Goal: Transaction & Acquisition: Purchase product/service

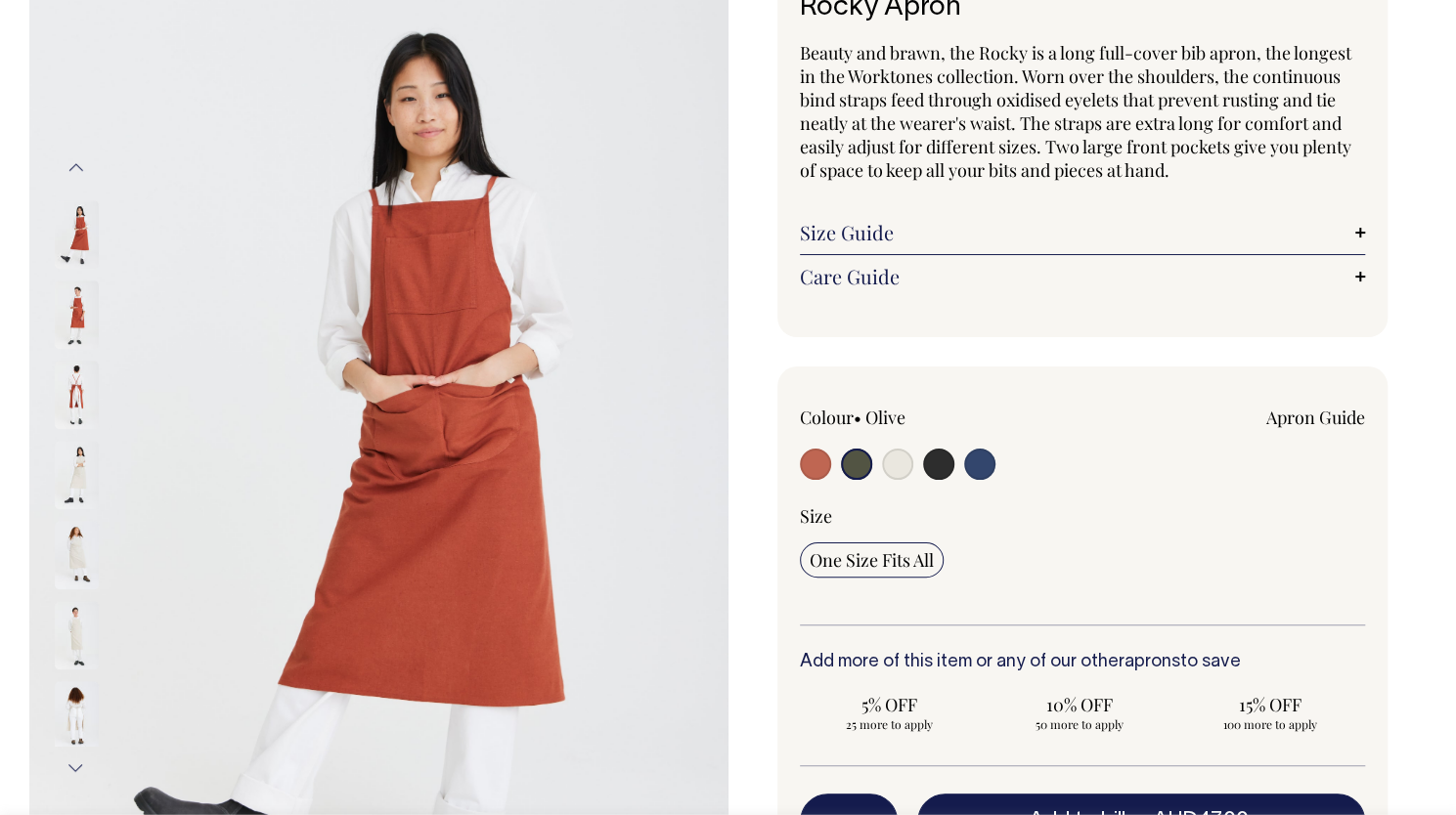
scroll to position [159, 0]
click at [854, 461] on input "radio" at bounding box center [857, 463] width 32 height 32
click at [898, 462] on input "radio" at bounding box center [898, 463] width 32 height 32
radio input "true"
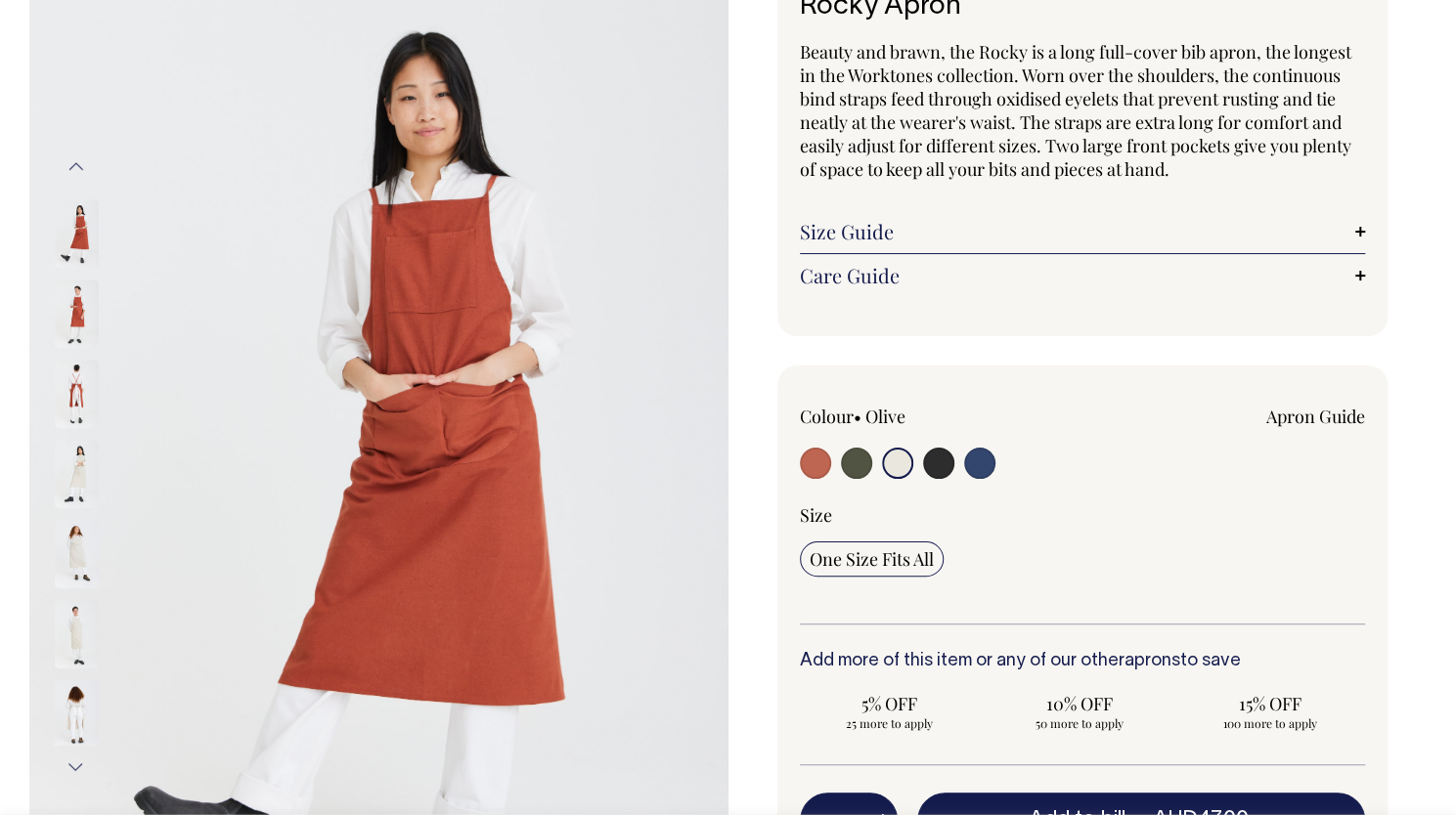
select select "Natural"
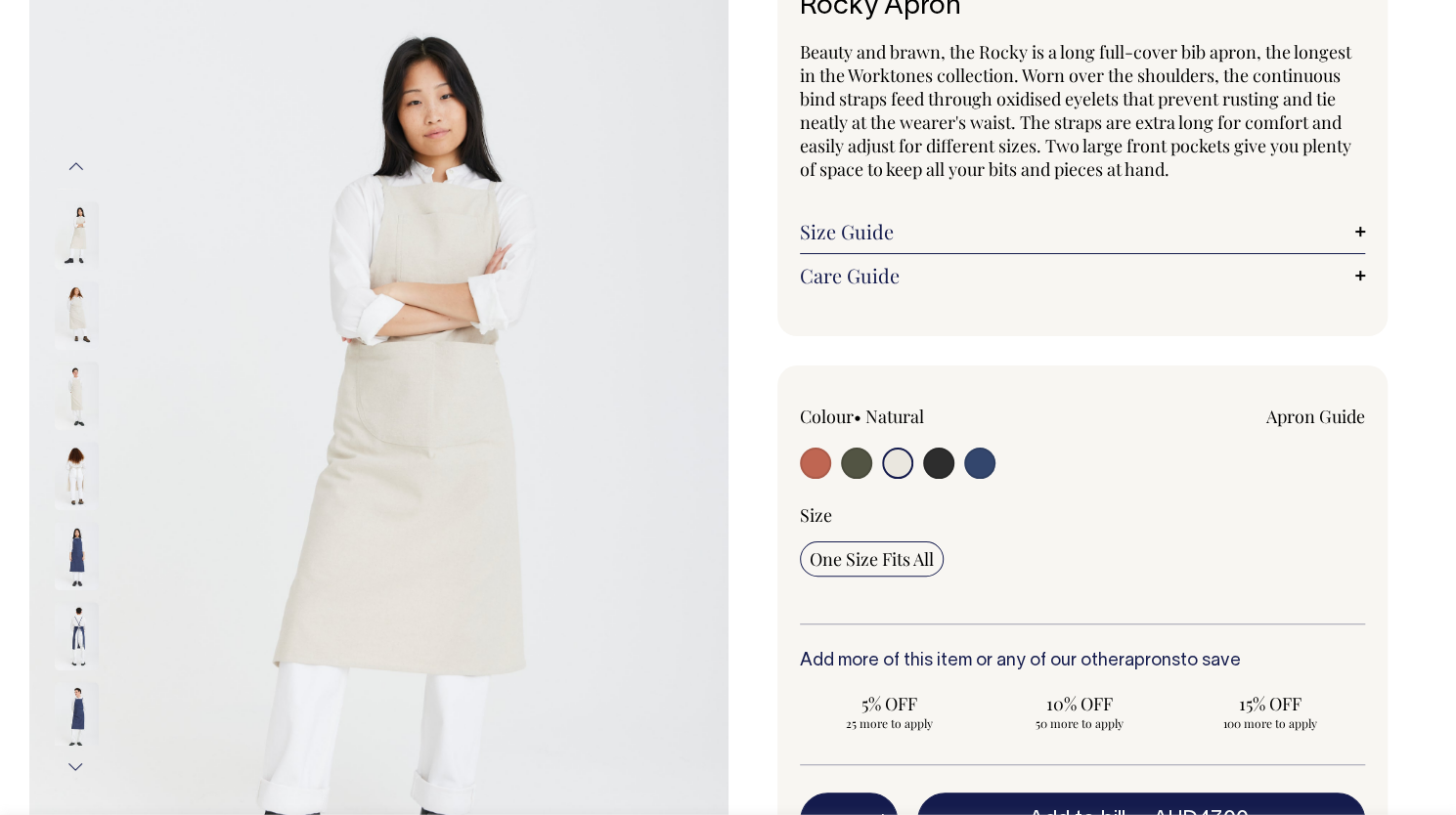
click at [929, 453] on input "radio" at bounding box center [939, 463] width 32 height 32
radio input "true"
select select "Charcoal"
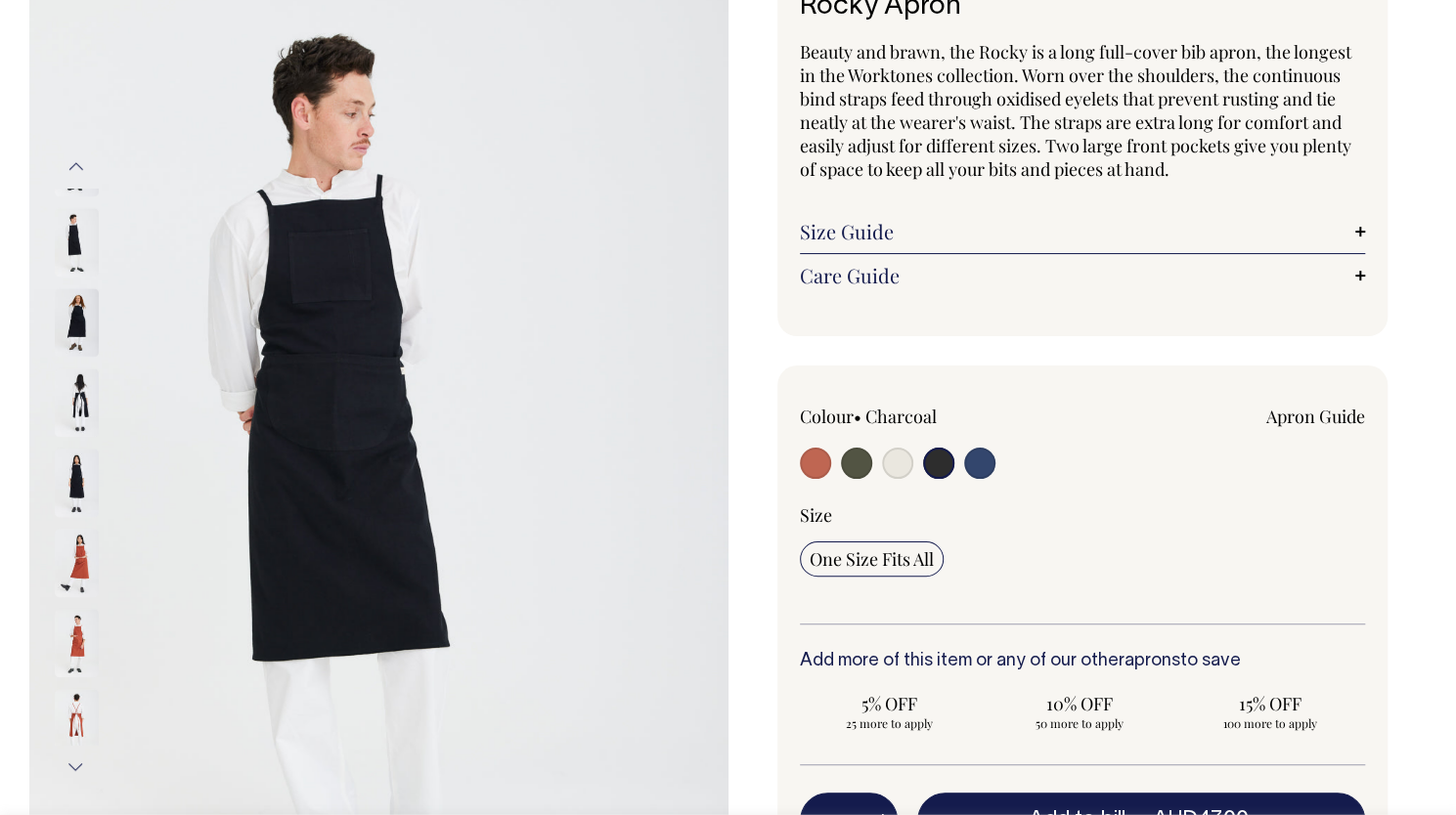
click at [983, 466] on input "radio" at bounding box center [980, 463] width 32 height 32
radio input "true"
select select "Indigo"
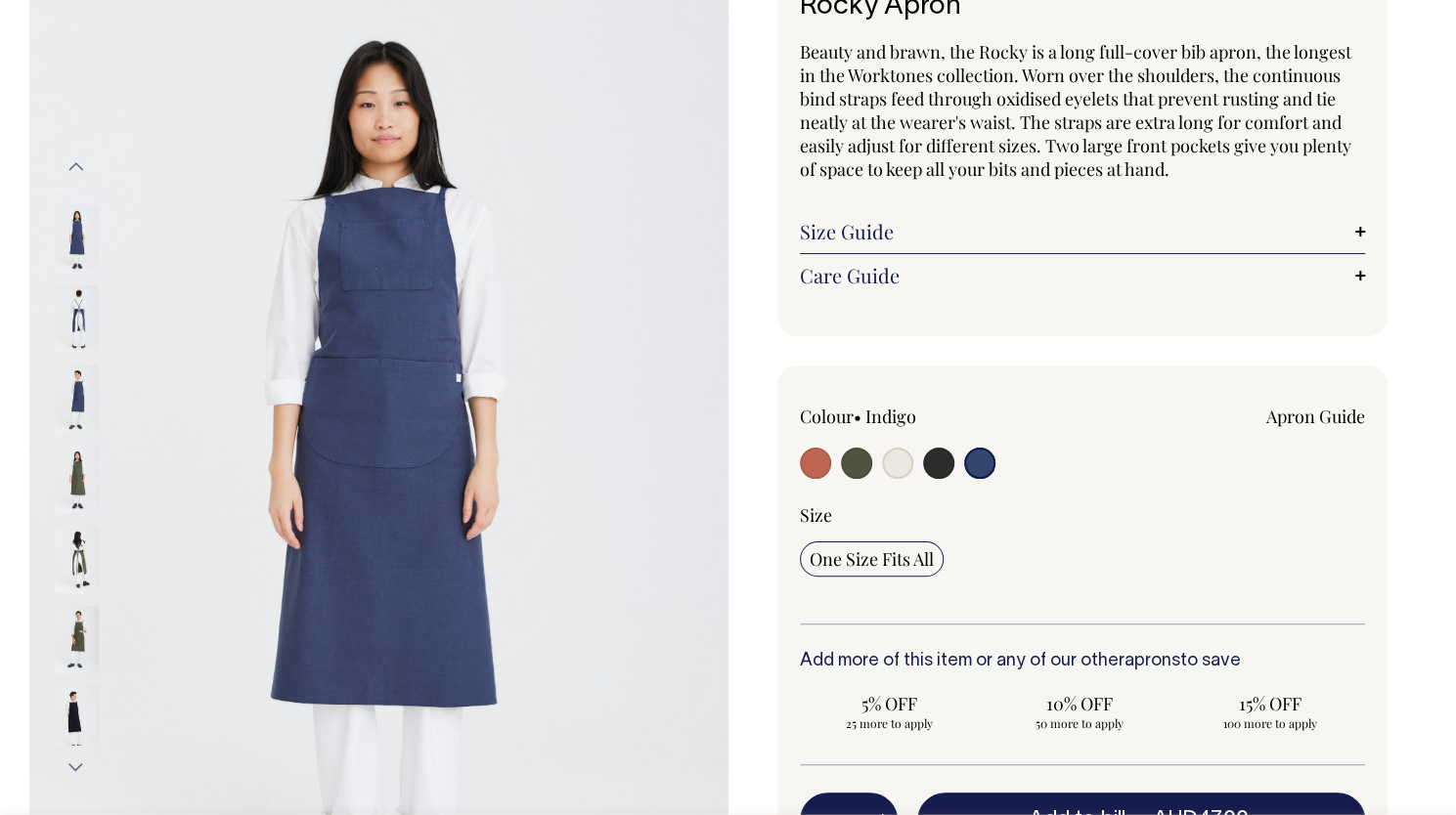
click at [813, 460] on input "radio" at bounding box center [815, 463] width 32 height 32
radio input "true"
select select "Rust"
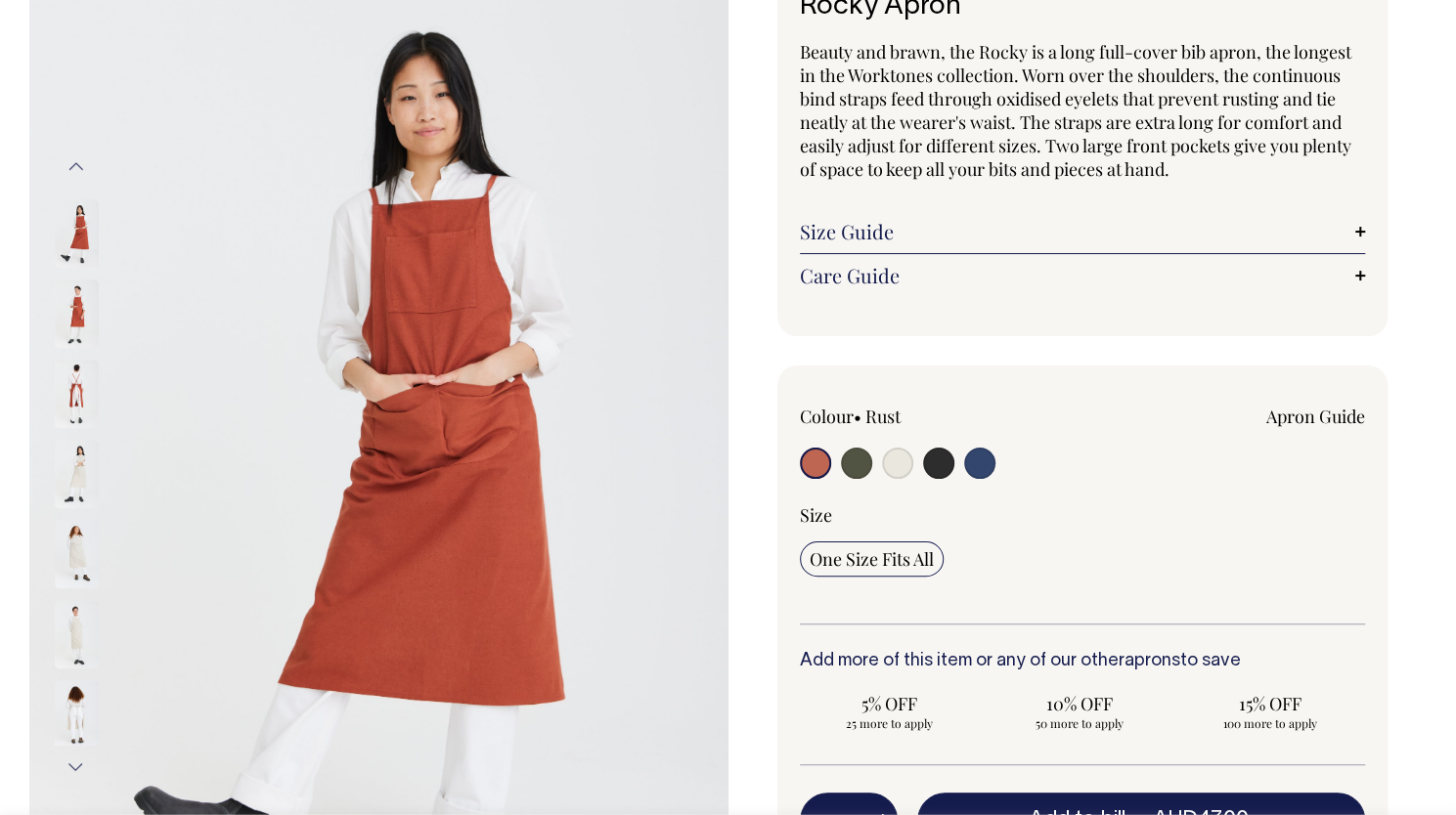
click at [855, 464] on input "radio" at bounding box center [857, 463] width 32 height 32
radio input "true"
select select "Olive"
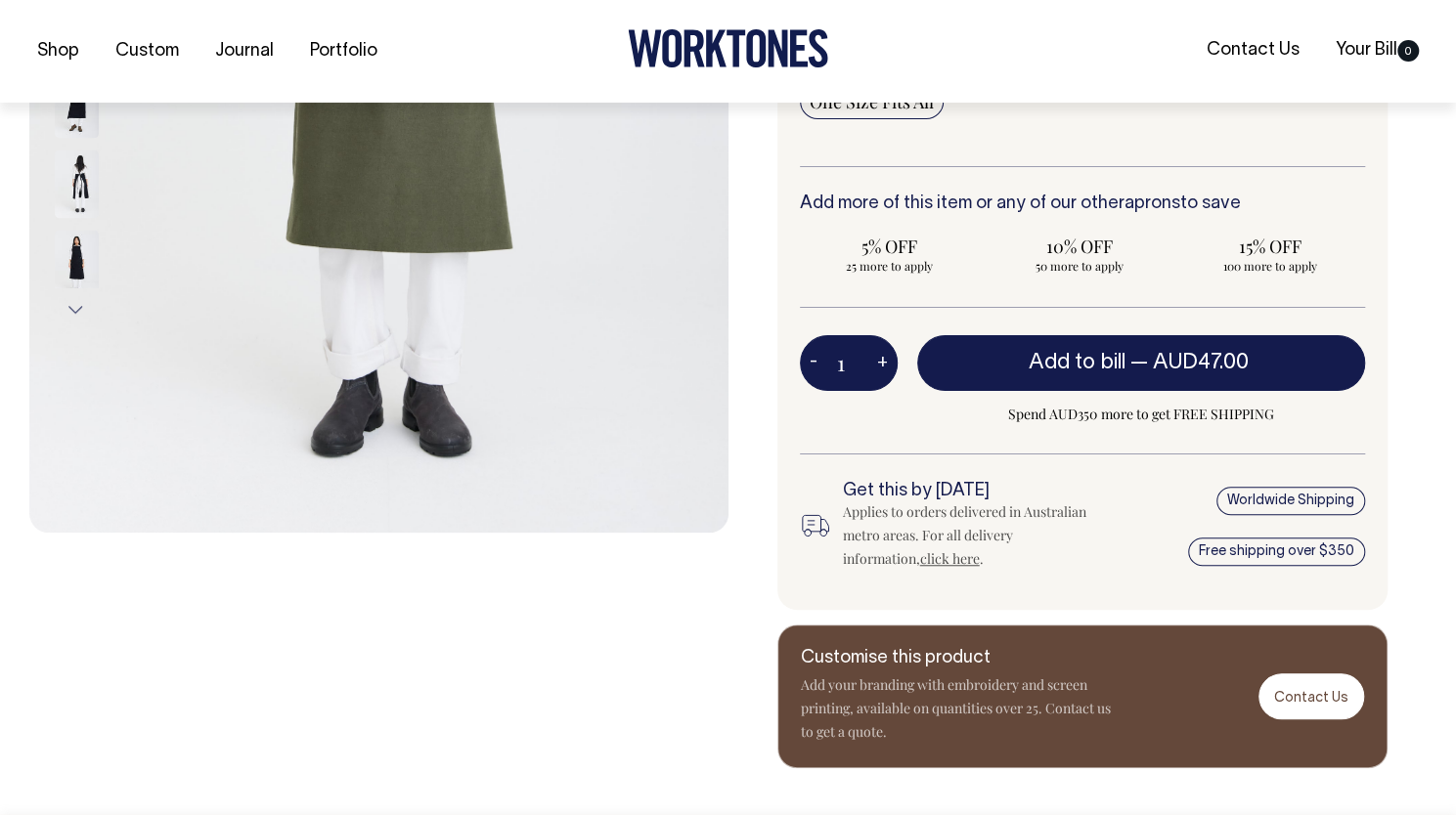
scroll to position [617, 0]
click at [851, 354] on input "1" at bounding box center [848, 361] width 98 height 54
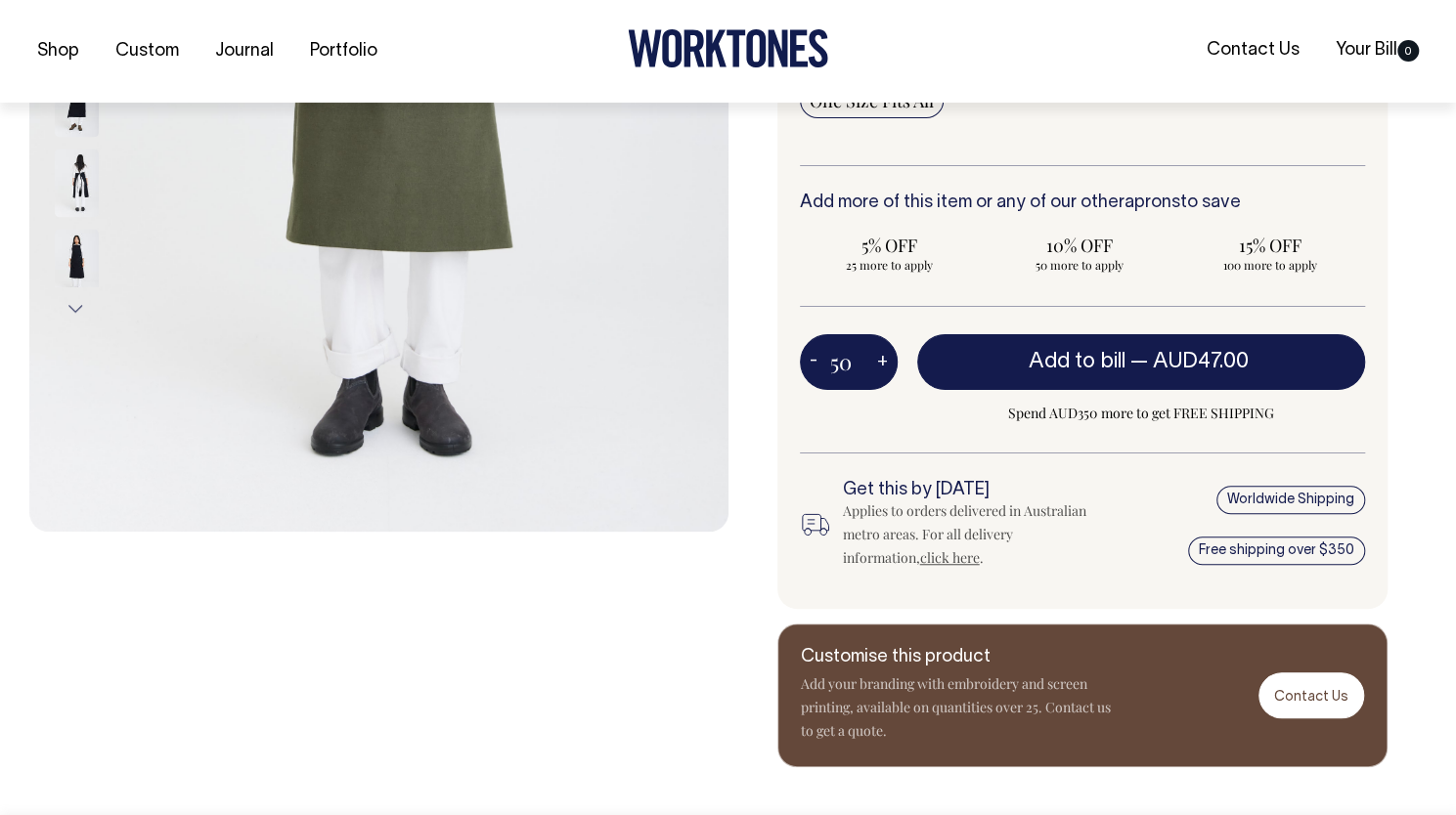
type input "50"
radio input "true"
type input "50"
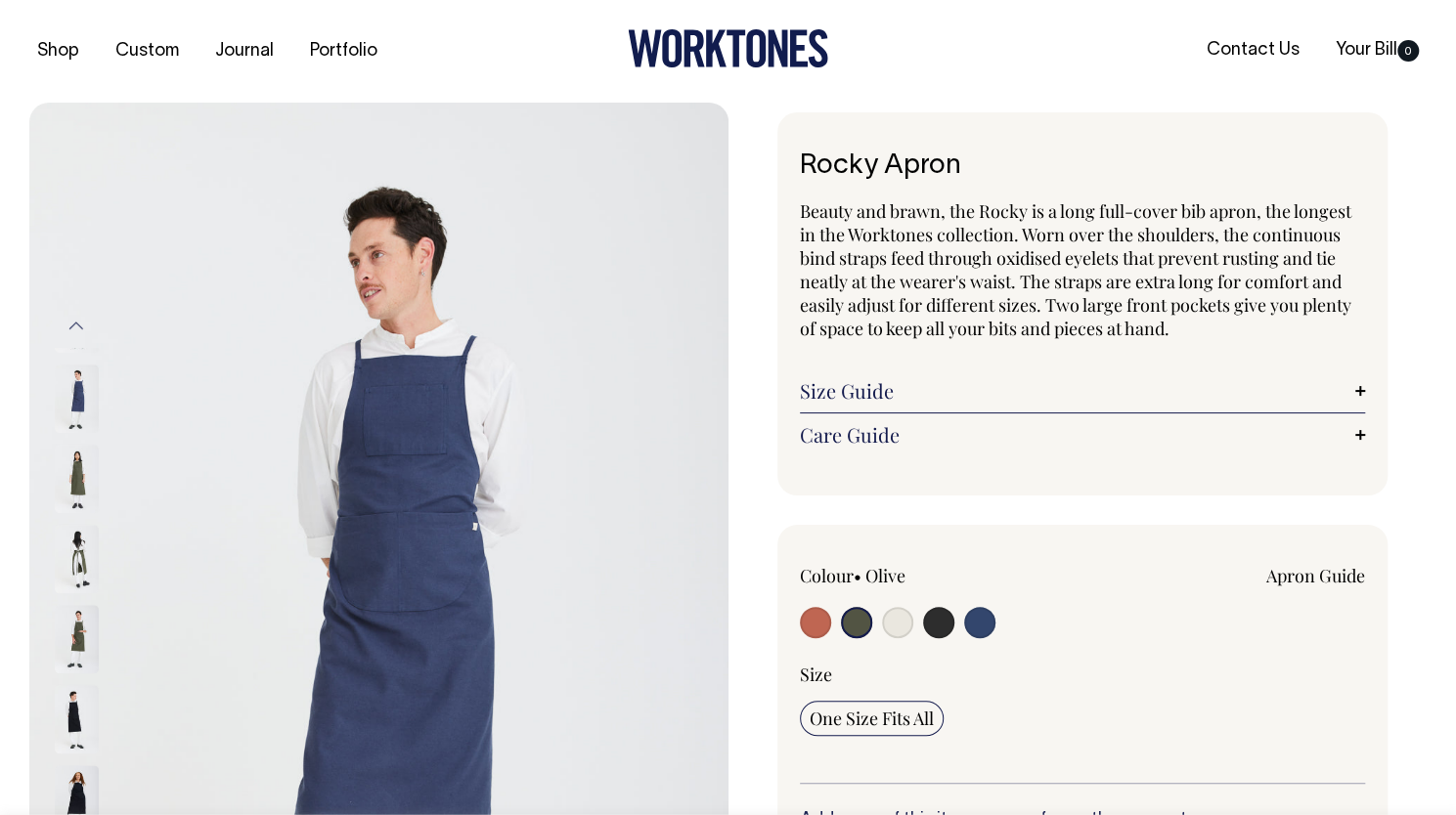
scroll to position [0, 0]
